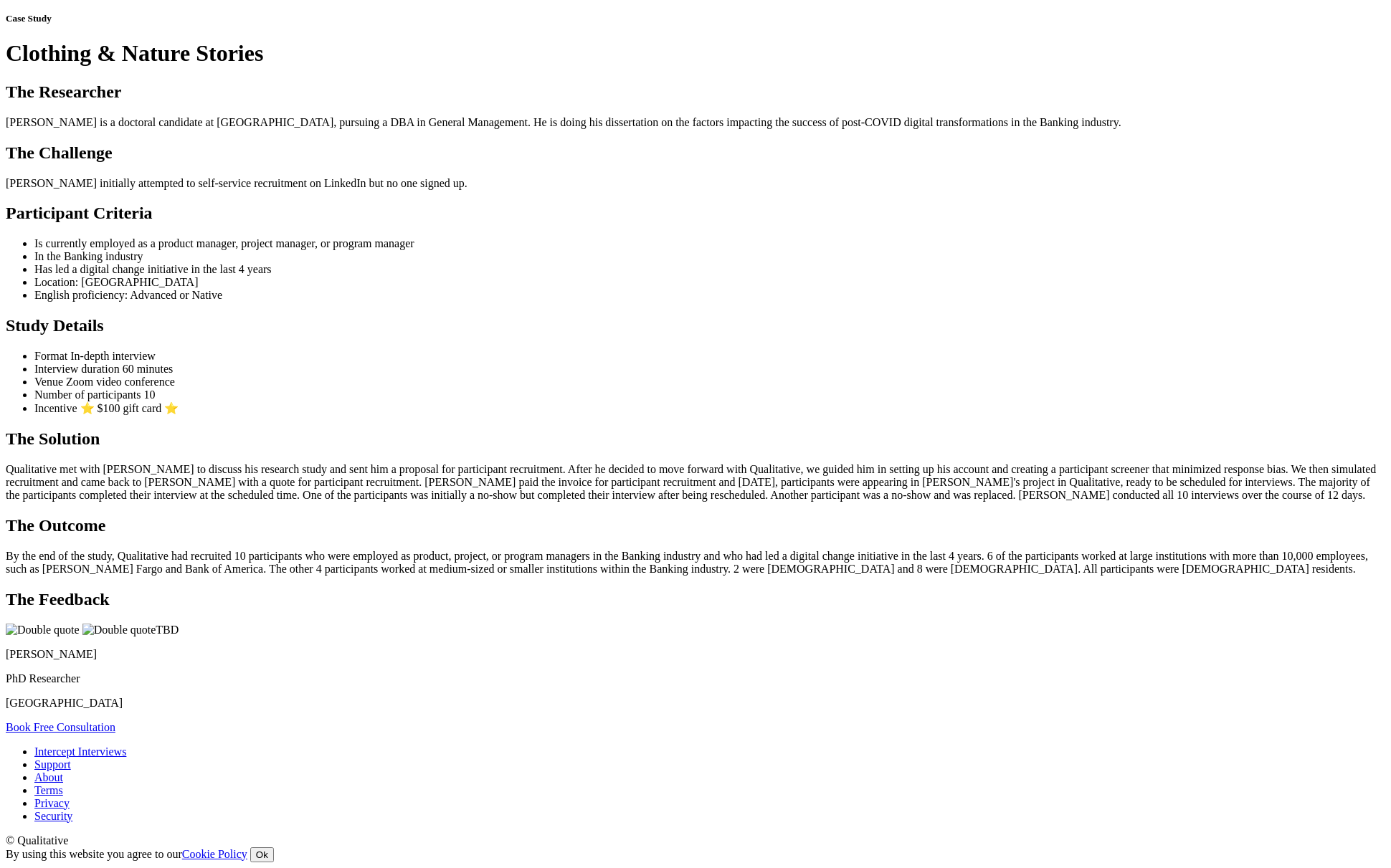
scroll to position [1031, 0]
